Goal: Task Accomplishment & Management: Manage account settings

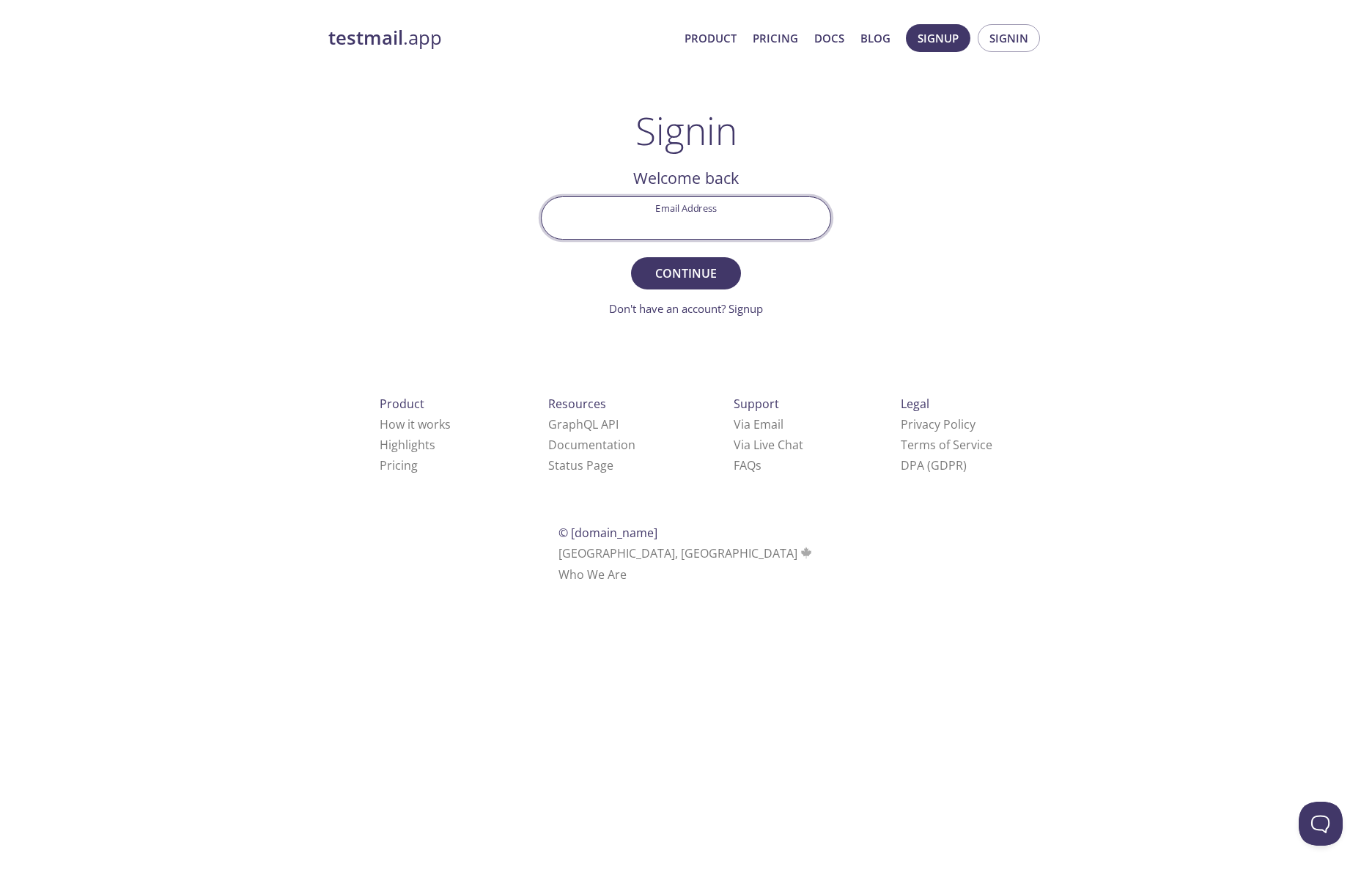
click at [676, 221] on input "Email Address" at bounding box center [686, 218] width 289 height 42
type input "[EMAIL_ADDRESS][DOMAIN_NAME]"
click at [681, 270] on span "Continue" at bounding box center [686, 273] width 78 height 20
click at [733, 312] on link "Didn't receive anything? Resend email" at bounding box center [686, 309] width 191 height 15
click at [752, 218] on input "Signin Security Code" at bounding box center [686, 218] width 289 height 42
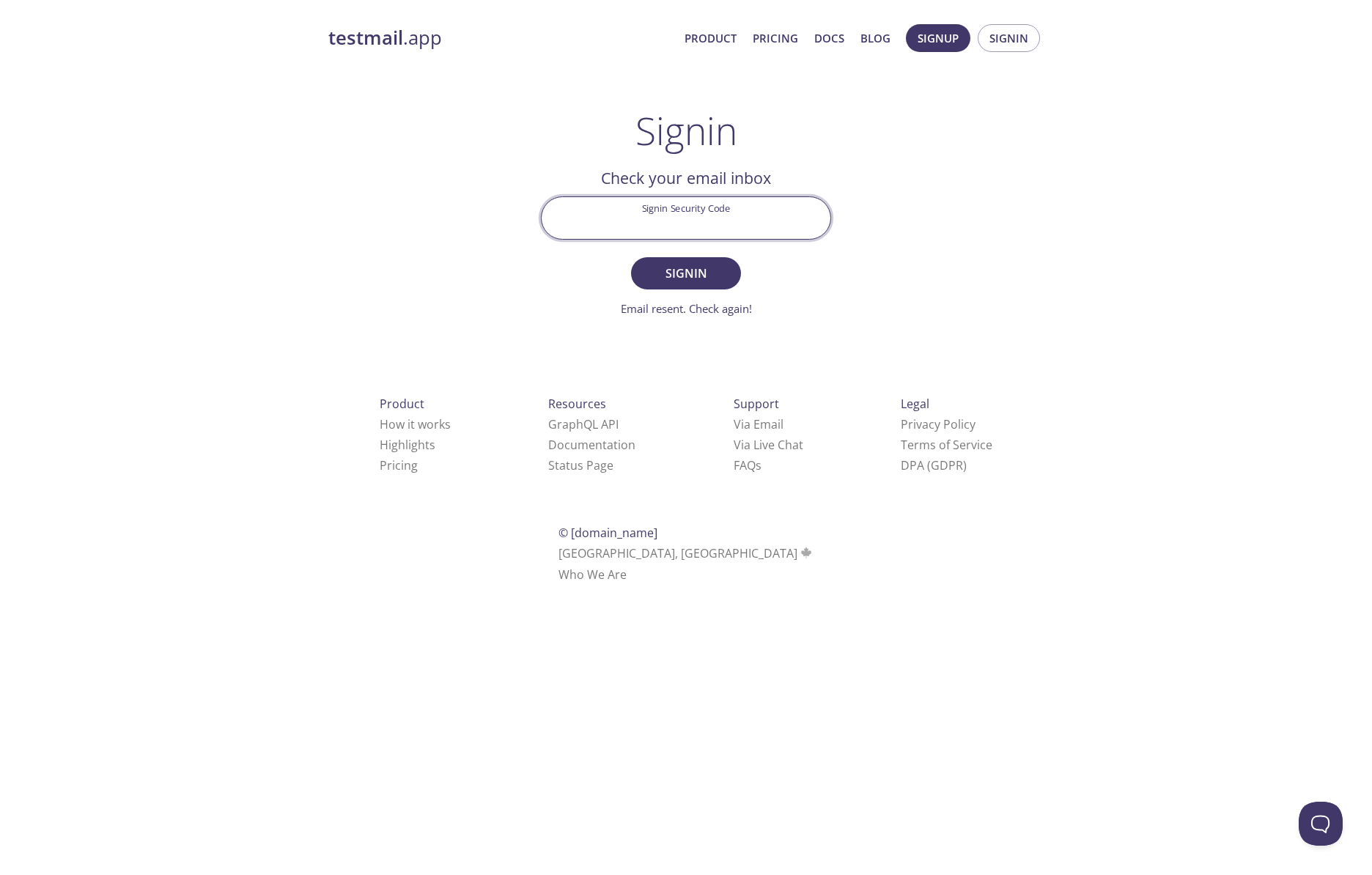
paste input "SP9MG88"
type input "SP9MG88"
click at [726, 290] on form "Signin Security Code SP9MG88 Signin Email resent. Check again!" at bounding box center [686, 257] width 291 height 121
click at [720, 282] on span "Signin" at bounding box center [686, 273] width 78 height 20
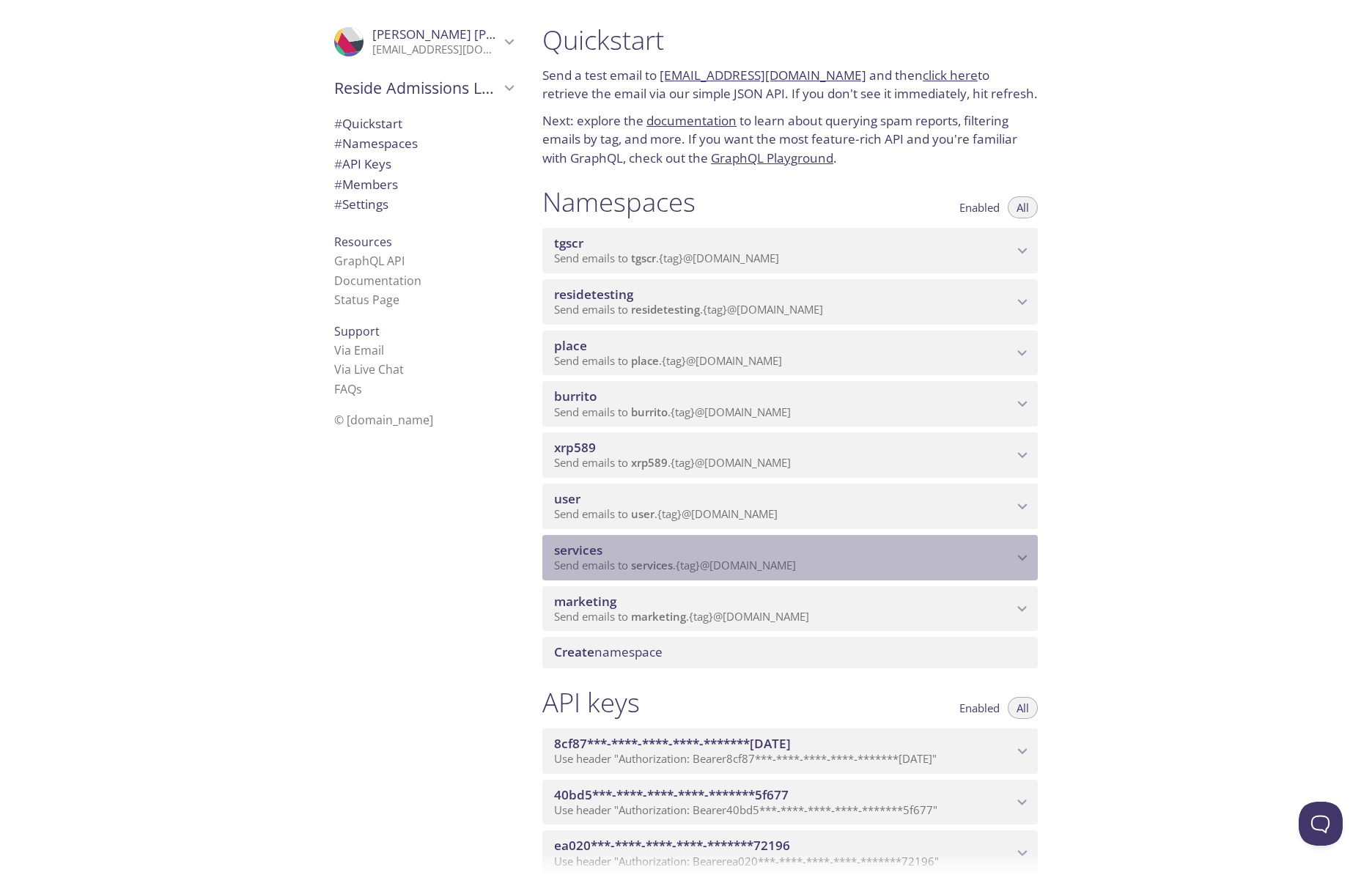
click at [621, 571] on span "Send emails to services . {tag} @[DOMAIN_NAME]" at bounding box center [675, 565] width 241 height 15
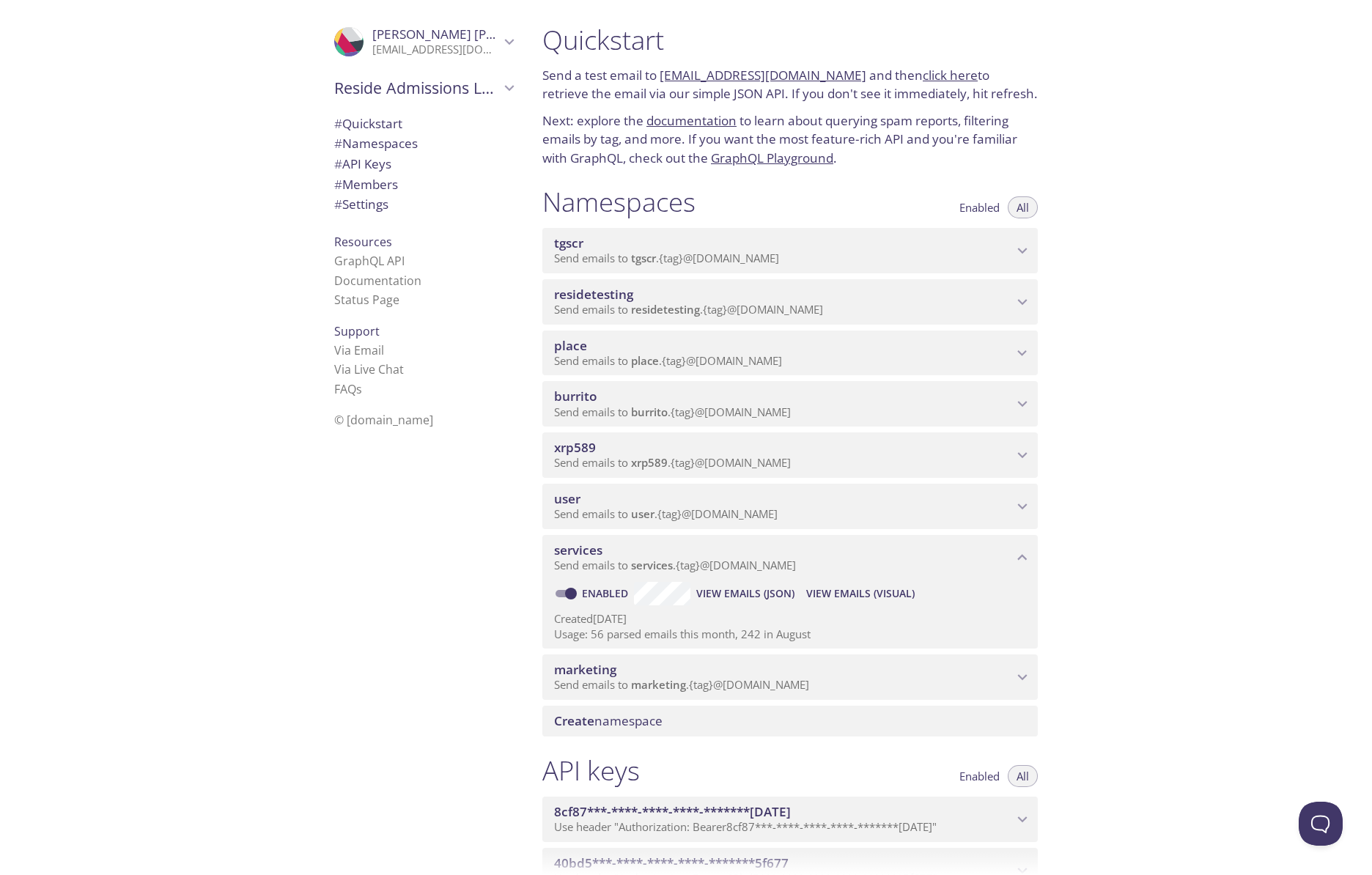
click at [846, 588] on span "View Emails (Visual)" at bounding box center [860, 593] width 109 height 17
